Goal: Participate in discussion: Engage in conversation with other users on a specific topic

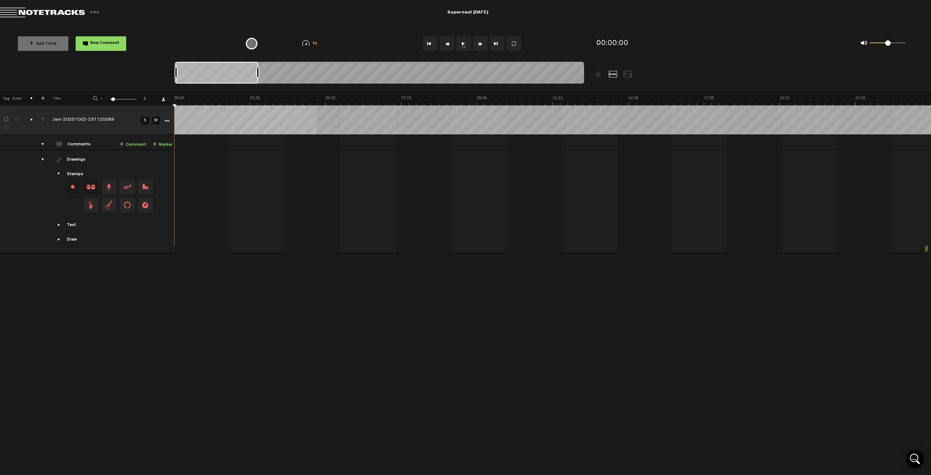
click at [466, 45] on button "1x" at bounding box center [463, 43] width 15 height 15
drag, startPoint x: 892, startPoint y: 42, endPoint x: 881, endPoint y: 44, distance: 11.4
click at [881, 44] on span at bounding box center [881, 42] width 5 height 5
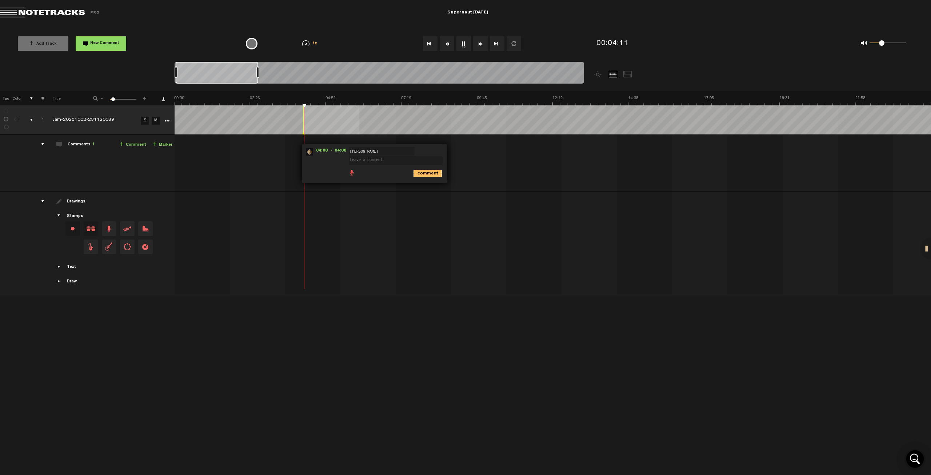
click at [428, 173] on icon "comment" at bounding box center [427, 173] width 28 height 7
click at [462, 153] on span "Delete comment" at bounding box center [461, 151] width 9 height 5
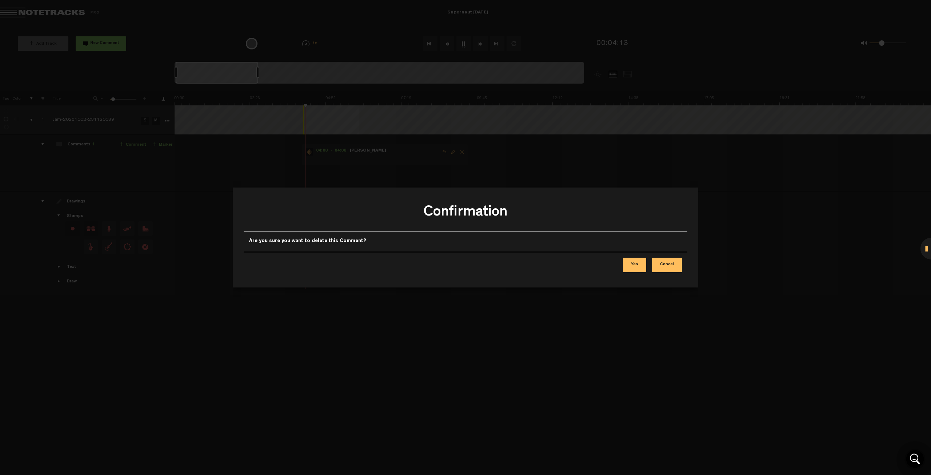
click at [625, 262] on button "Yes" at bounding box center [634, 265] width 23 height 15
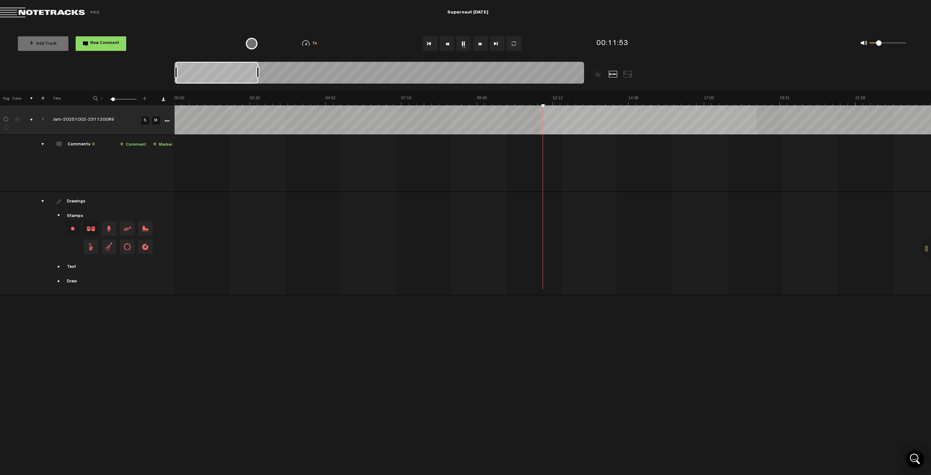
click at [878, 43] on span at bounding box center [878, 42] width 5 height 5
drag, startPoint x: 227, startPoint y: 71, endPoint x: 242, endPoint y: 72, distance: 14.9
click at [242, 72] on div at bounding box center [233, 73] width 82 height 22
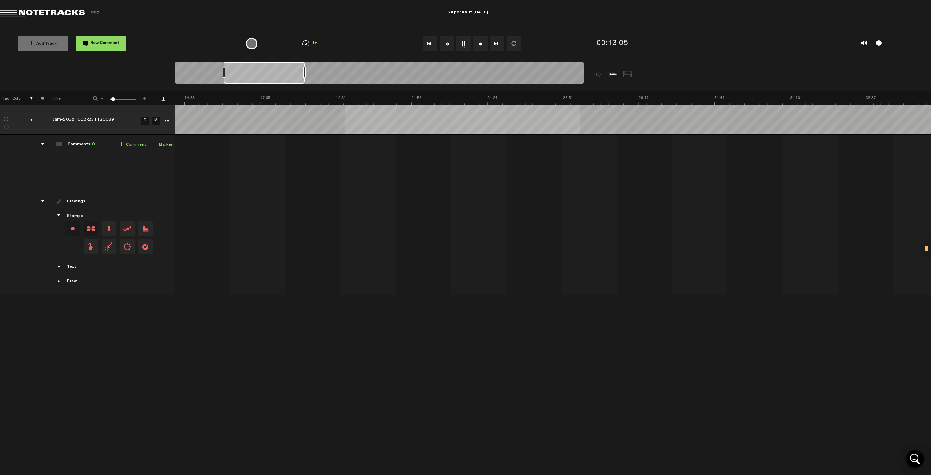
scroll to position [0, 330]
drag, startPoint x: 259, startPoint y: 74, endPoint x: 292, endPoint y: 79, distance: 33.5
click at [292, 79] on div at bounding box center [264, 73] width 81 height 22
drag, startPoint x: 308, startPoint y: 72, endPoint x: 244, endPoint y: 72, distance: 63.3
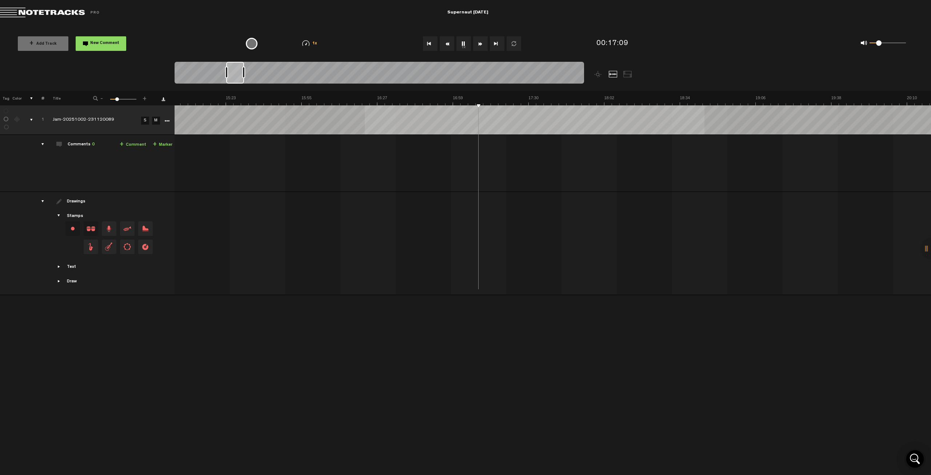
click at [244, 72] on div at bounding box center [243, 73] width 3 height 12
drag, startPoint x: 242, startPoint y: 77, endPoint x: 291, endPoint y: 81, distance: 49.2
click at [291, 81] on div at bounding box center [288, 73] width 17 height 22
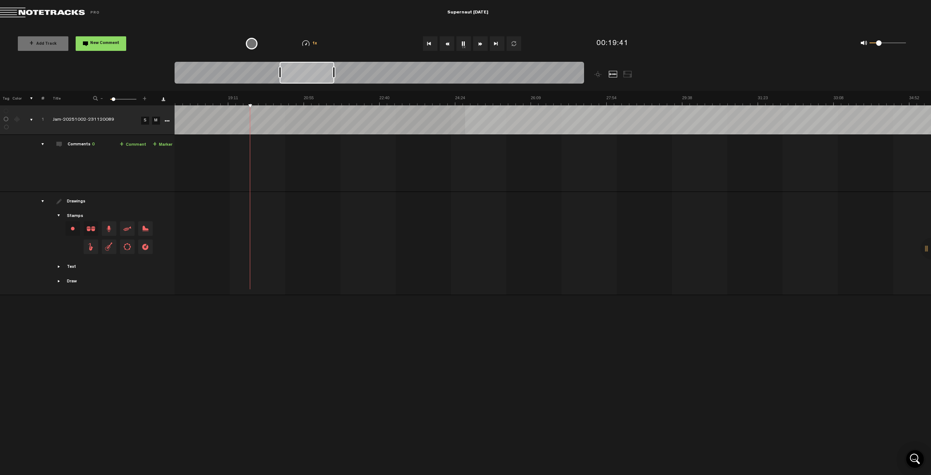
scroll to position [0, 778]
drag, startPoint x: 296, startPoint y: 72, endPoint x: 334, endPoint y: 76, distance: 38.3
click at [334, 76] on div at bounding box center [334, 73] width 3 height 12
drag, startPoint x: 314, startPoint y: 76, endPoint x: 335, endPoint y: 79, distance: 21.2
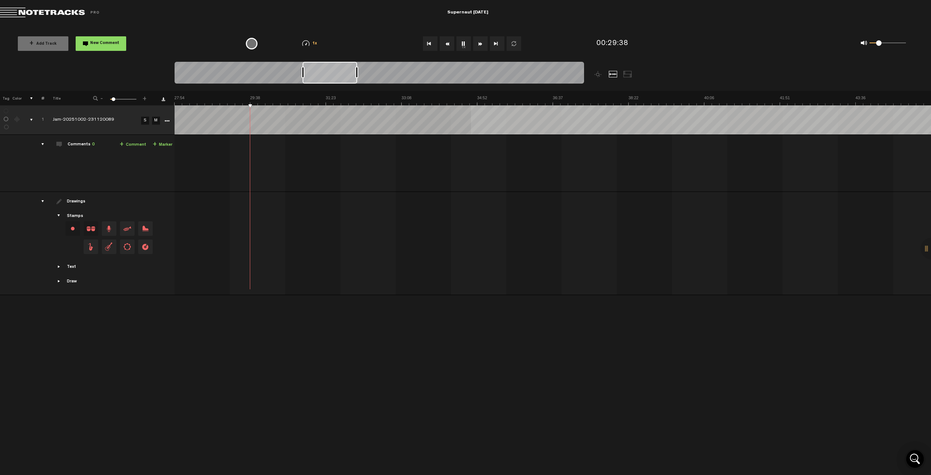
click at [335, 79] on div at bounding box center [329, 73] width 55 height 22
drag, startPoint x: 325, startPoint y: 81, endPoint x: 362, endPoint y: 79, distance: 36.7
click at [362, 79] on div at bounding box center [357, 73] width 54 height 22
click at [876, 45] on span at bounding box center [875, 42] width 5 height 5
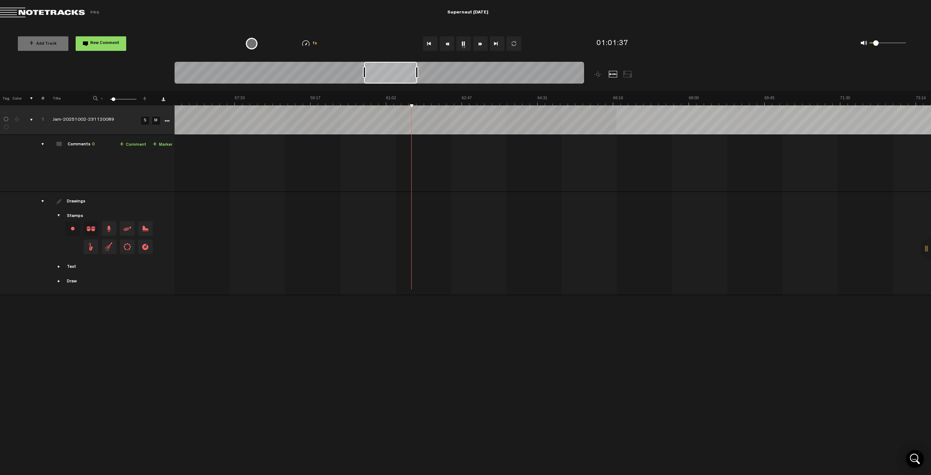
scroll to position [0, 2436]
drag, startPoint x: 361, startPoint y: 74, endPoint x: 395, endPoint y: 77, distance: 33.9
click at [395, 77] on div at bounding box center [390, 73] width 53 height 22
click at [685, 170] on icon "comment" at bounding box center [693, 173] width 28 height 7
click at [726, 153] on span "Delete comment" at bounding box center [727, 151] width 9 height 5
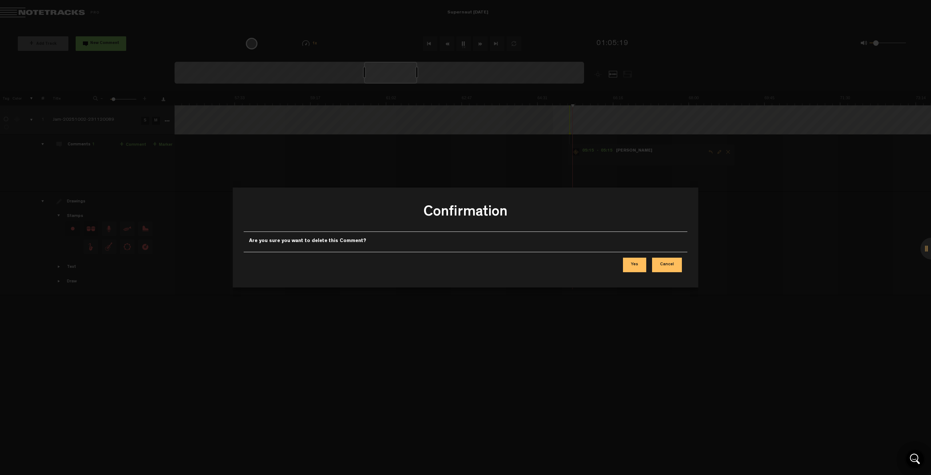
click at [632, 261] on button "Yes" at bounding box center [634, 265] width 23 height 15
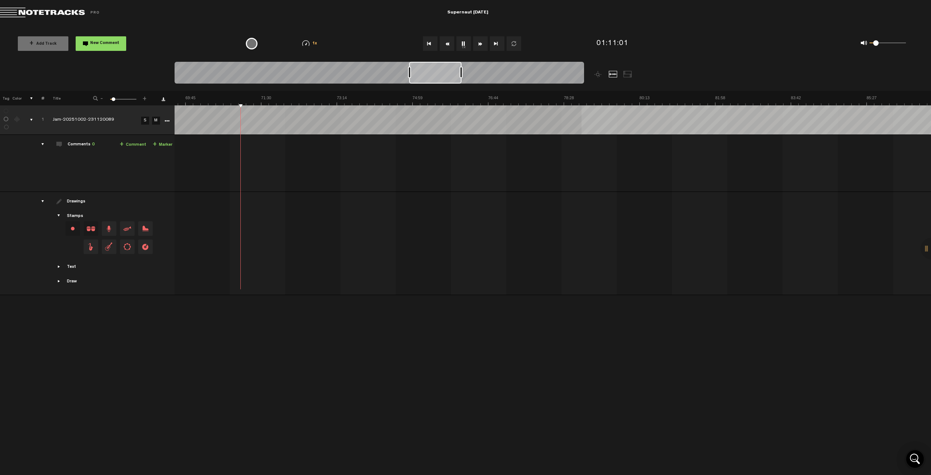
scroll to position [0, 3057]
drag, startPoint x: 403, startPoint y: 72, endPoint x: 451, endPoint y: 75, distance: 48.1
click at [451, 75] on div at bounding box center [438, 73] width 52 height 22
drag, startPoint x: 875, startPoint y: 41, endPoint x: 879, endPoint y: 41, distance: 4.0
click at [879, 43] on div "0 1 0.22" at bounding box center [887, 43] width 36 height 1
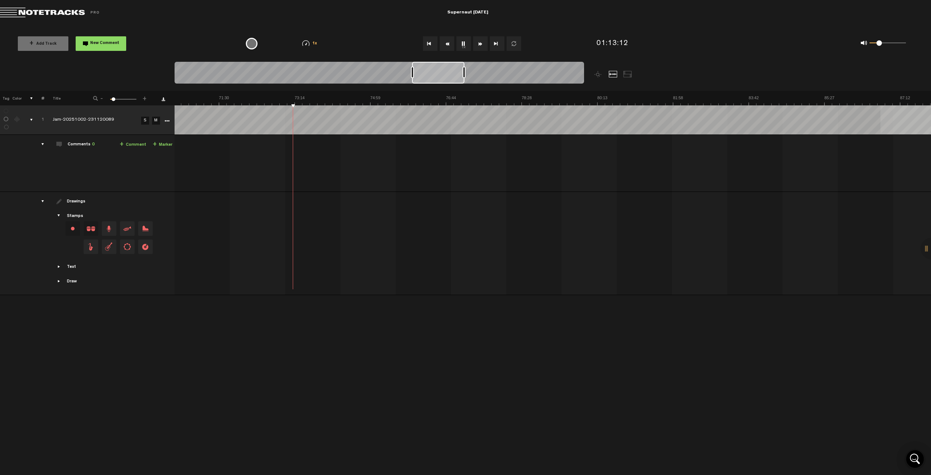
click at [879, 41] on span at bounding box center [878, 42] width 5 height 5
drag, startPoint x: 438, startPoint y: 72, endPoint x: 473, endPoint y: 72, distance: 35.3
click at [473, 72] on div at bounding box center [473, 73] width 52 height 22
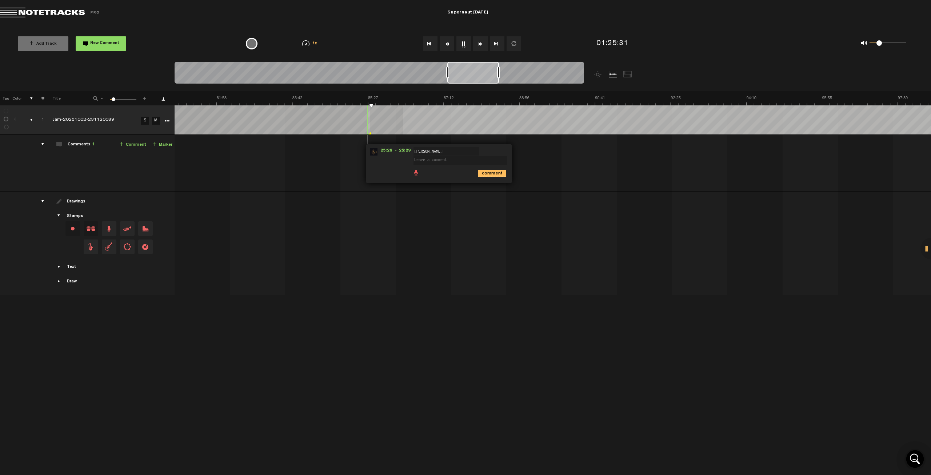
click at [492, 175] on icon "comment" at bounding box center [492, 173] width 28 height 7
click at [523, 152] on span "Delete comment" at bounding box center [526, 151] width 9 height 5
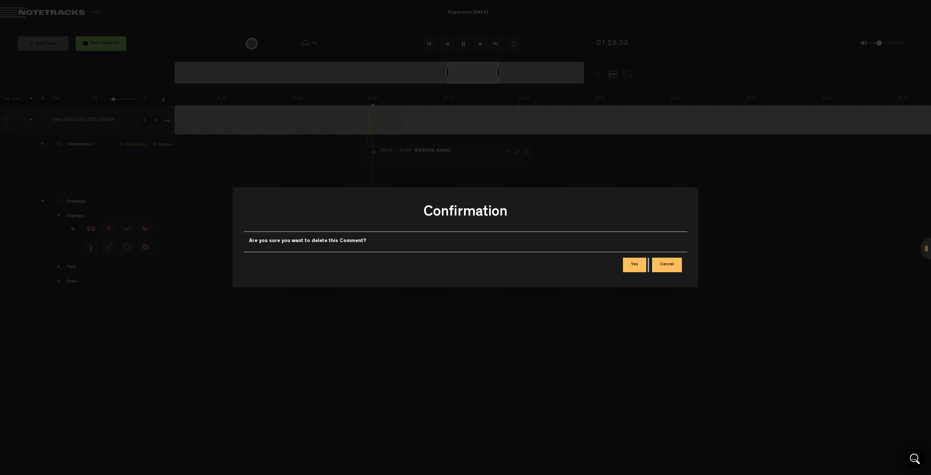
click at [649, 270] on div "Yes Cancel" at bounding box center [465, 265] width 443 height 26
click at [645, 265] on button "Yes" at bounding box center [634, 265] width 23 height 15
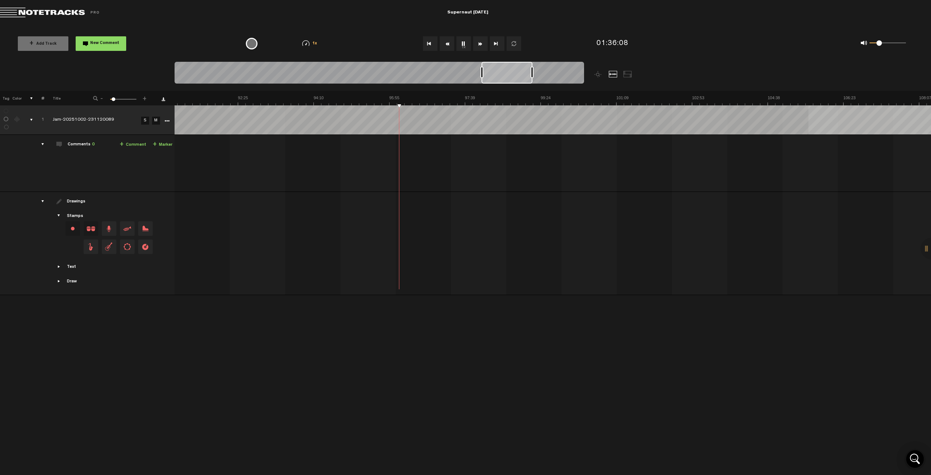
scroll to position [0, 3974]
drag, startPoint x: 469, startPoint y: 73, endPoint x: 503, endPoint y: 75, distance: 34.2
click at [505, 72] on div at bounding box center [508, 73] width 51 height 22
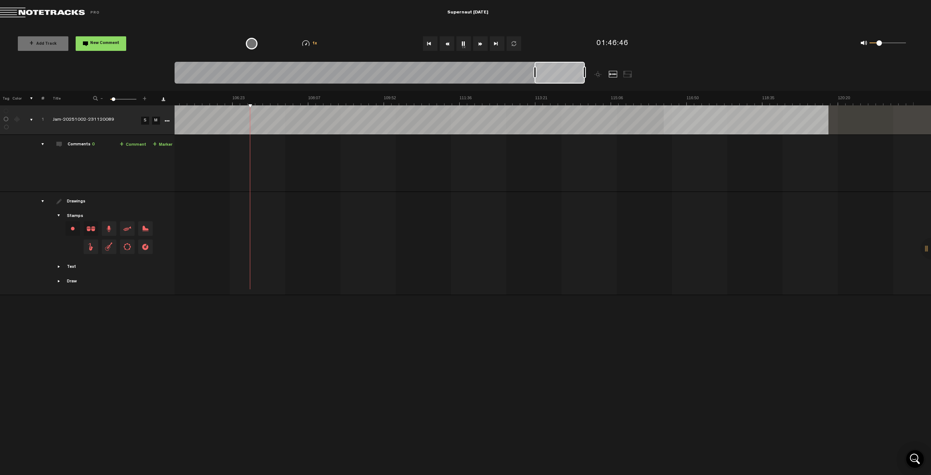
scroll to position [0, 4556]
drag, startPoint x: 517, startPoint y: 69, endPoint x: 594, endPoint y: 80, distance: 77.8
click at [594, 80] on div at bounding box center [430, 76] width 512 height 29
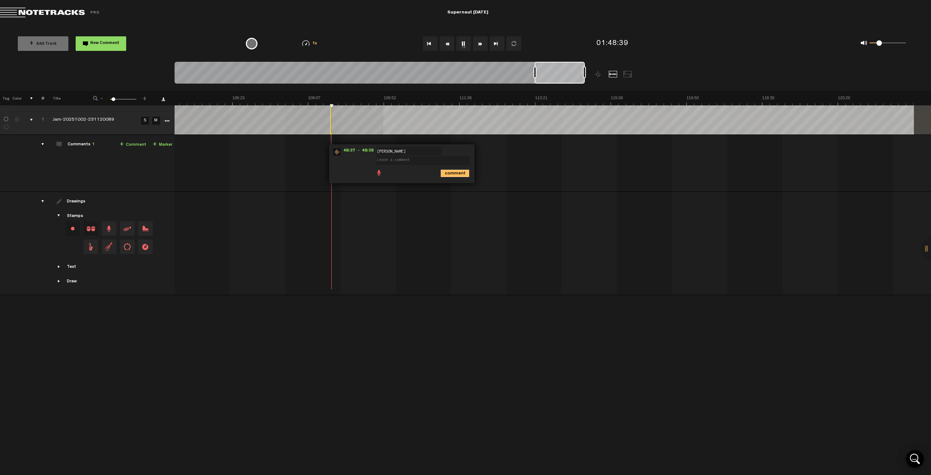
click at [445, 170] on icon "comment" at bounding box center [455, 173] width 28 height 7
click at [486, 153] on span "Delete comment" at bounding box center [489, 151] width 9 height 5
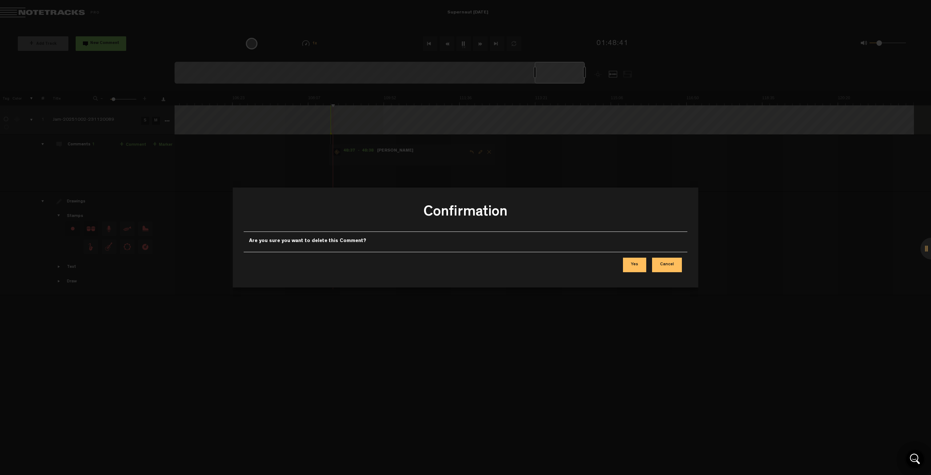
click at [630, 264] on button "Yes" at bounding box center [634, 265] width 23 height 15
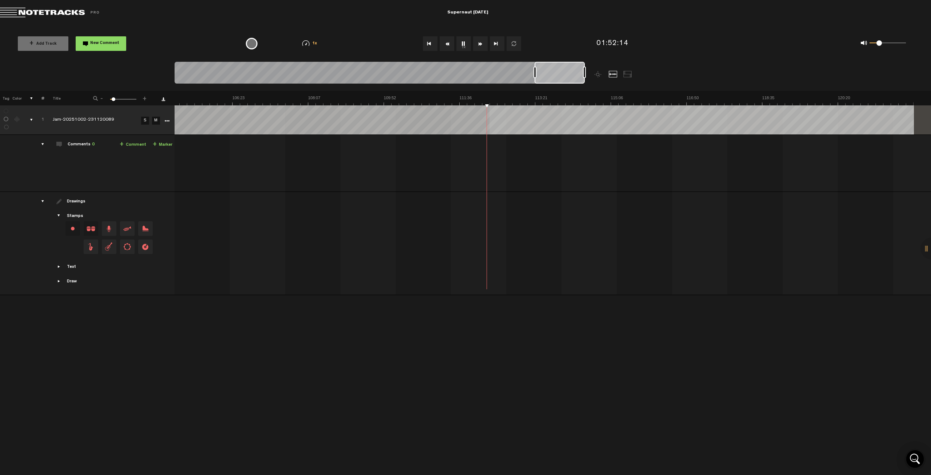
click at [465, 44] on button "1x" at bounding box center [463, 43] width 15 height 15
